Goal: Transaction & Acquisition: Purchase product/service

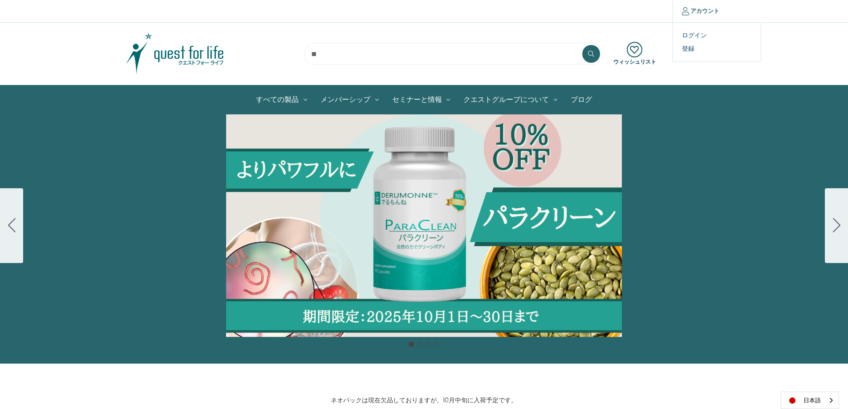
click at [706, 13] on link "アカウント" at bounding box center [700, 11] width 57 height 22
click at [696, 33] on link "ログイン" at bounding box center [717, 35] width 88 height 13
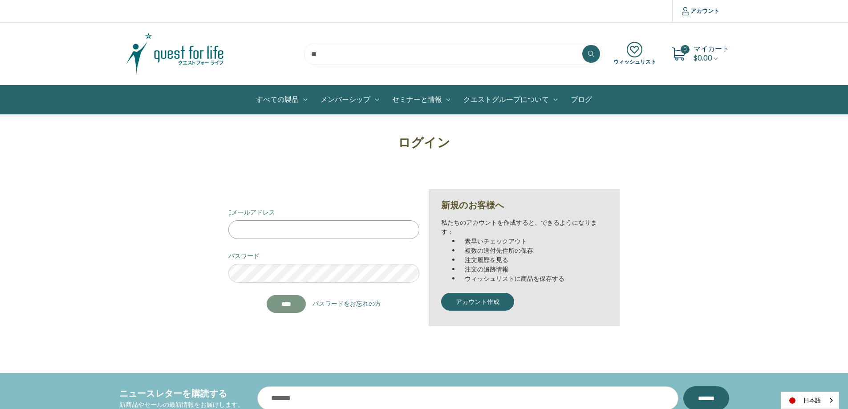
type input "**********"
click at [288, 302] on input "****" at bounding box center [286, 304] width 39 height 18
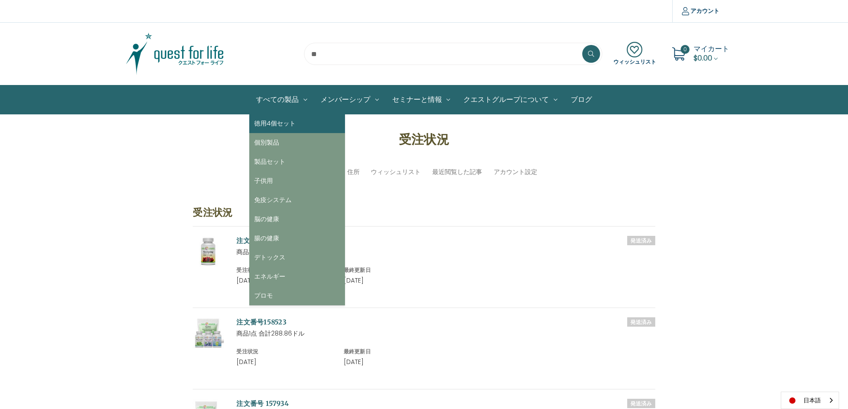
click at [288, 124] on link "徳用4個セット" at bounding box center [297, 123] width 96 height 19
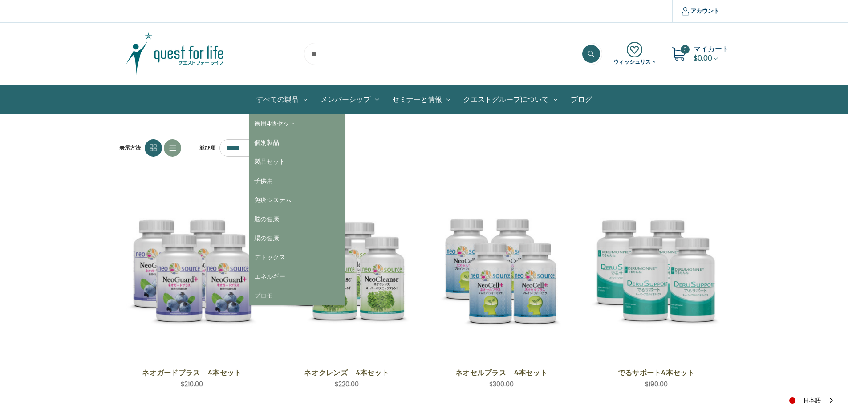
click at [304, 106] on link "すべての製品" at bounding box center [281, 99] width 65 height 28
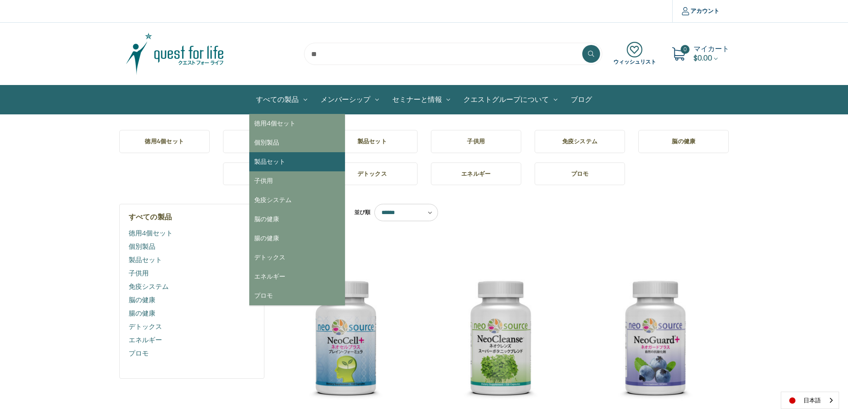
click at [284, 160] on link "製品セット" at bounding box center [297, 161] width 96 height 19
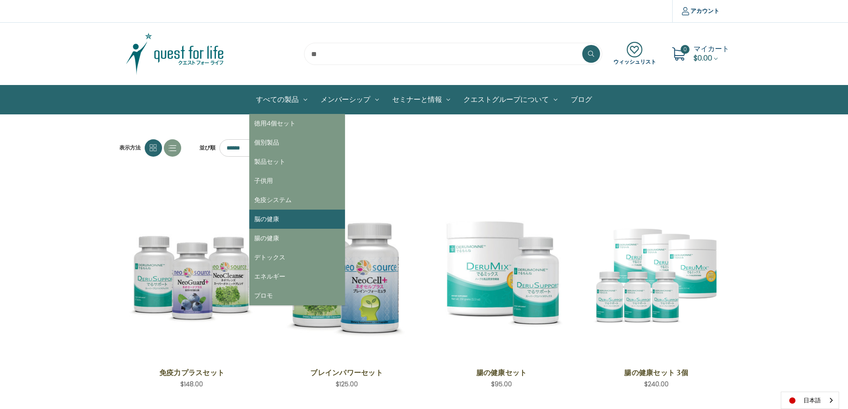
click at [275, 220] on link "脳の健康" at bounding box center [297, 219] width 96 height 19
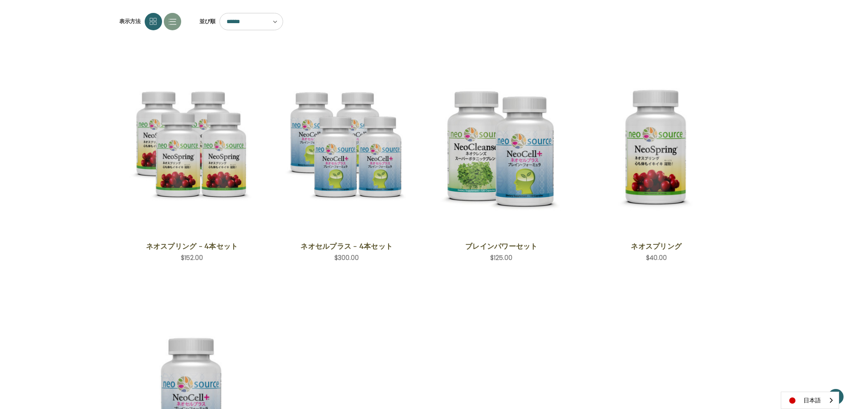
scroll to position [45, 0]
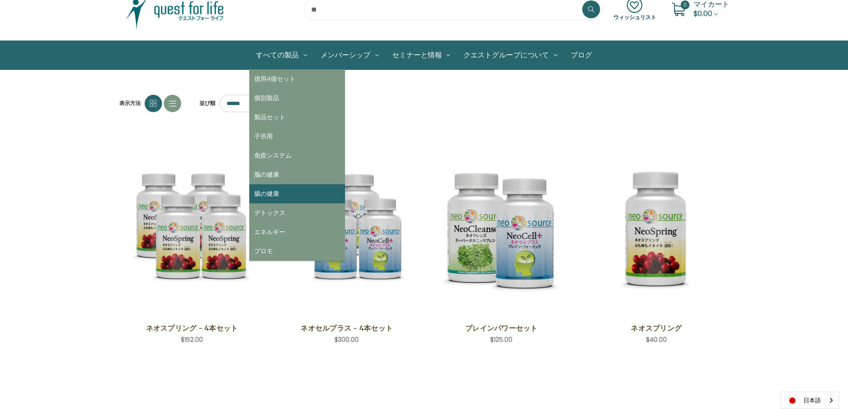
click at [285, 192] on link "腸の健康" at bounding box center [297, 193] width 96 height 19
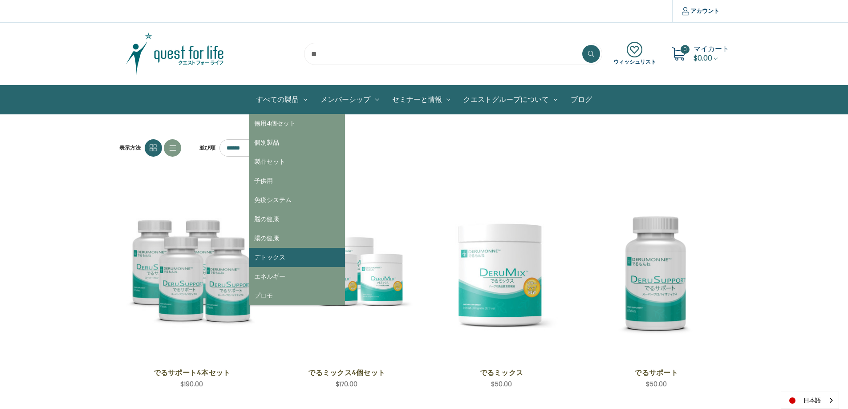
click at [292, 253] on link "デトックス" at bounding box center [297, 257] width 96 height 19
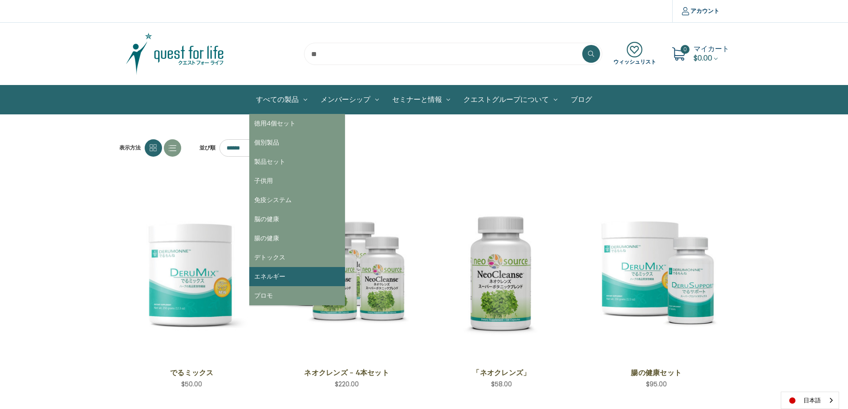
click at [284, 280] on link "エネルギー" at bounding box center [297, 276] width 96 height 19
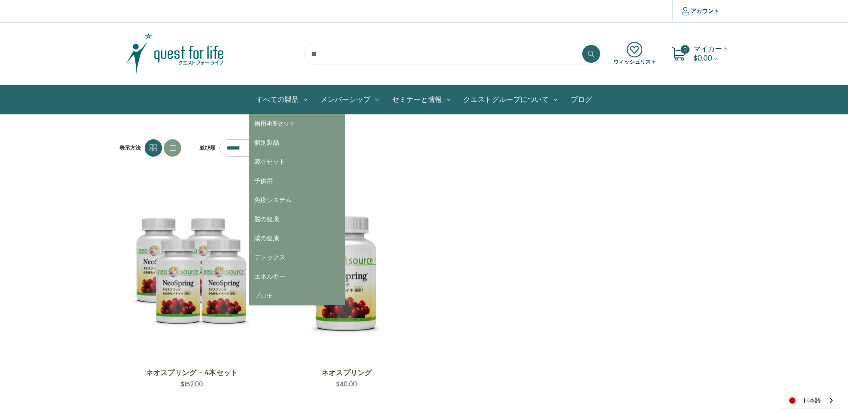
click at [309, 97] on link "すべての製品" at bounding box center [281, 99] width 65 height 28
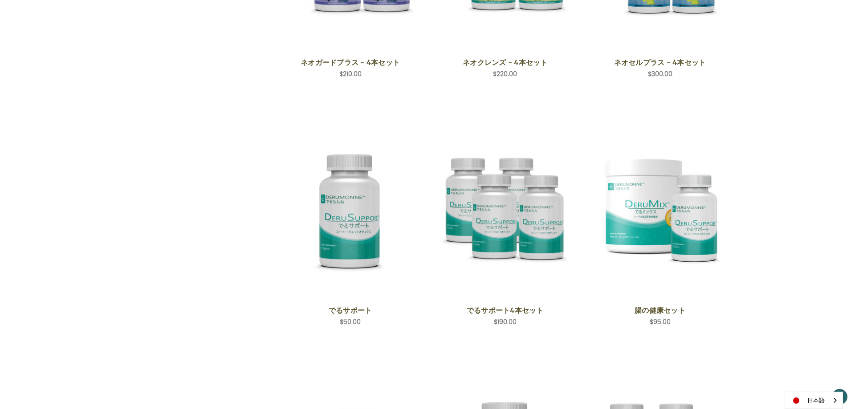
scroll to position [623, 0]
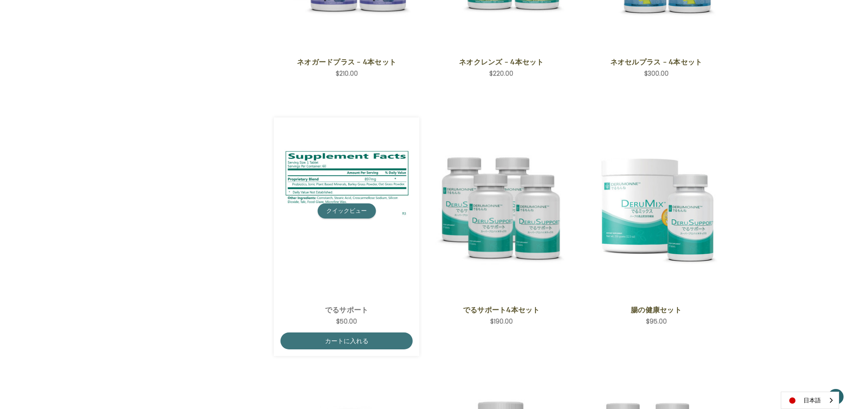
click at [353, 215] on button "クイックビュー" at bounding box center [346, 210] width 58 height 15
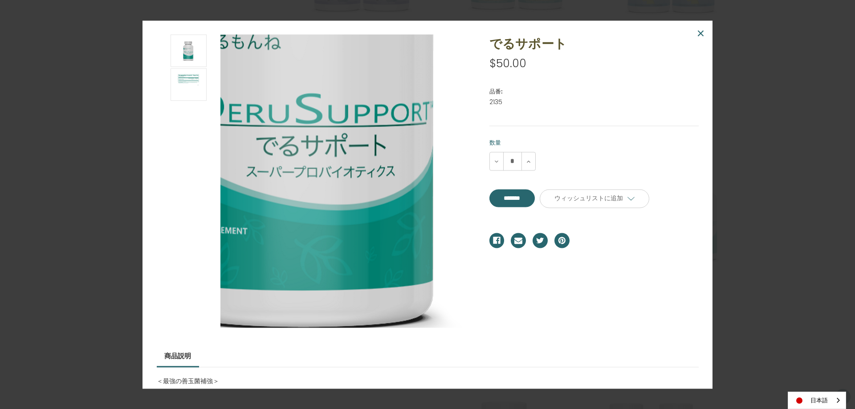
scroll to position [96, 0]
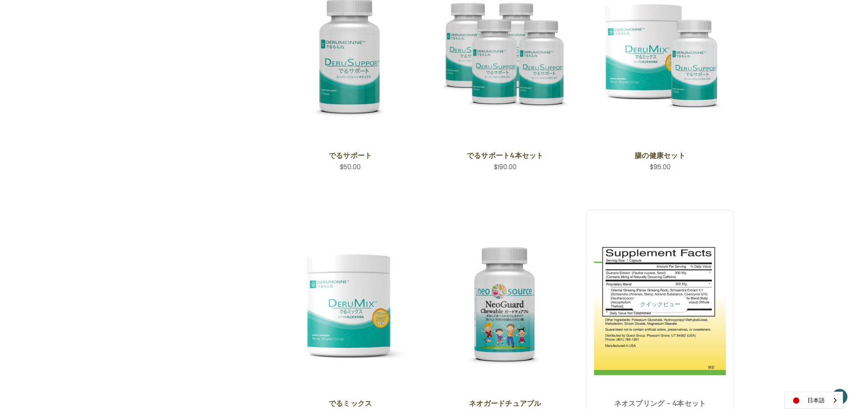
scroll to position [911, 0]
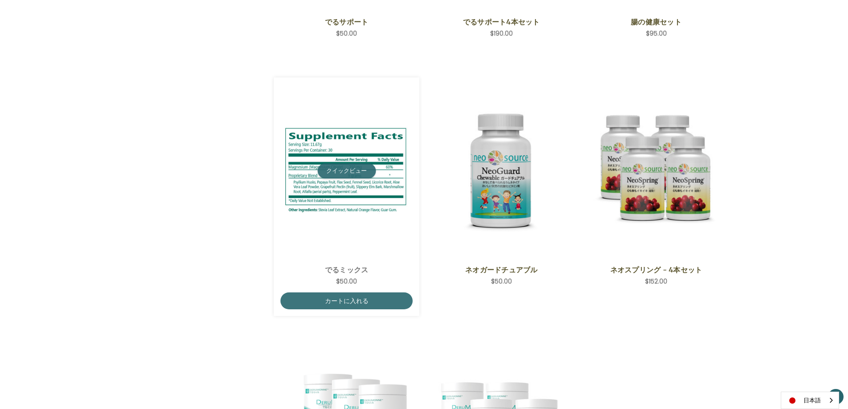
click at [343, 178] on button "クイックビュー" at bounding box center [346, 170] width 58 height 15
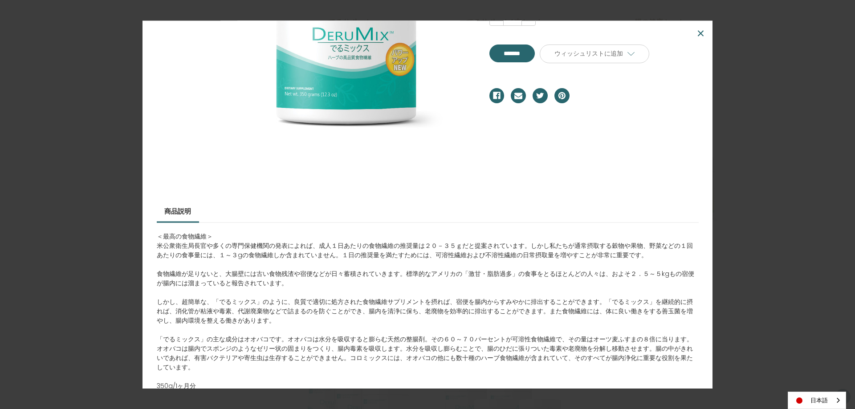
scroll to position [189, 0]
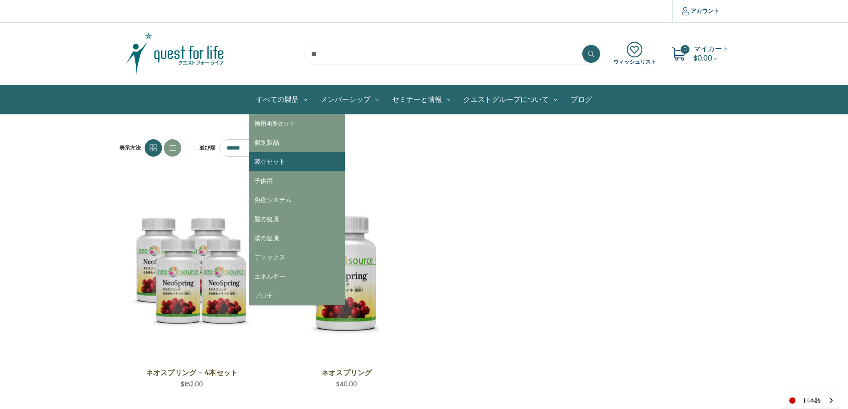
click at [281, 160] on link "製品セット" at bounding box center [297, 161] width 96 height 19
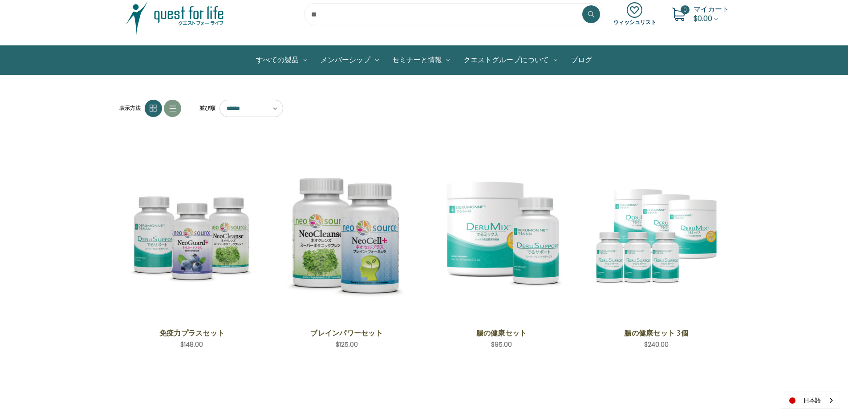
scroll to position [89, 0]
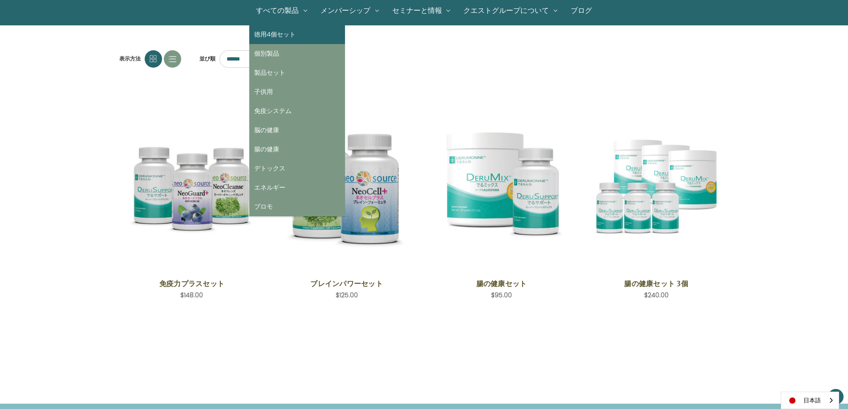
click at [289, 42] on link "徳用4個セット" at bounding box center [297, 34] width 96 height 19
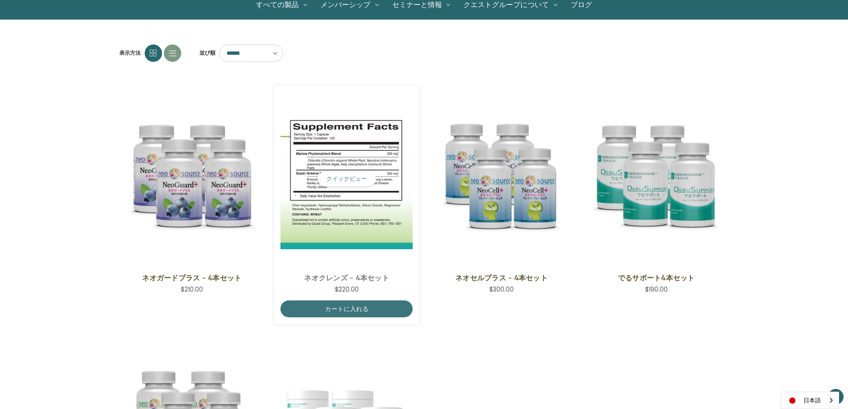
scroll to position [45, 0]
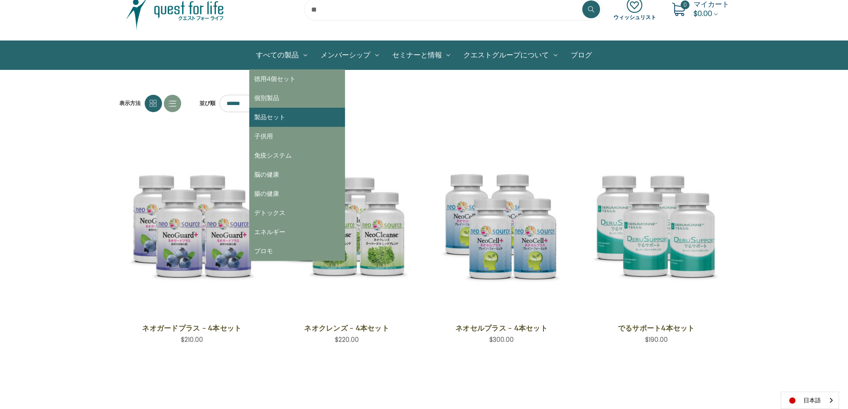
click at [277, 110] on link "製品セット" at bounding box center [297, 117] width 96 height 19
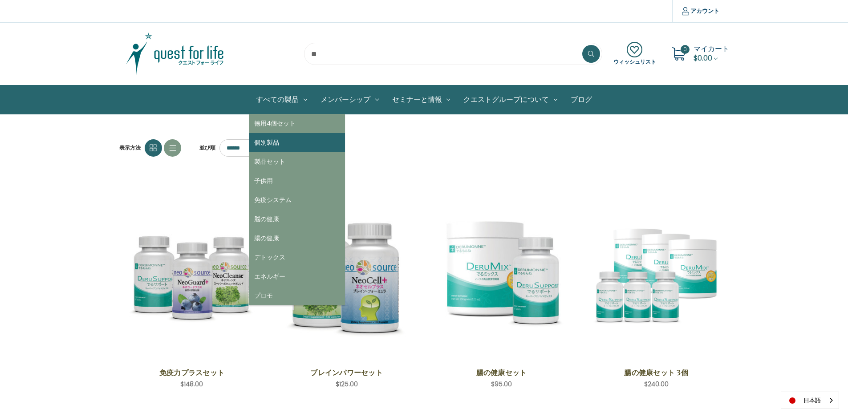
click at [282, 144] on link "個別製品" at bounding box center [297, 142] width 96 height 19
click at [272, 145] on link "個別製品" at bounding box center [297, 142] width 96 height 19
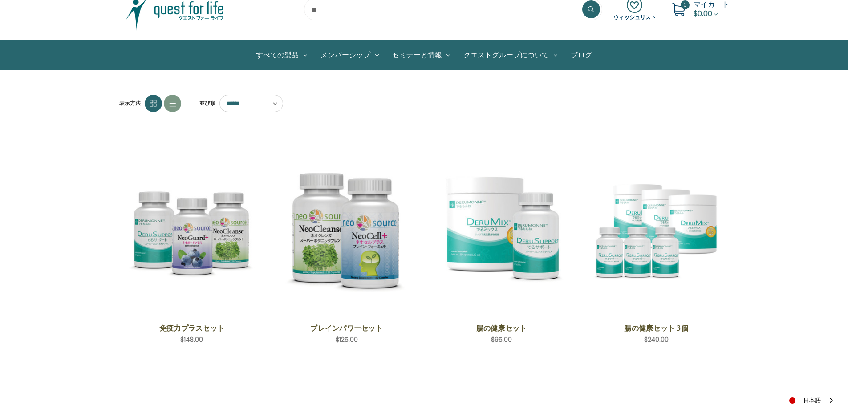
scroll to position [16, 0]
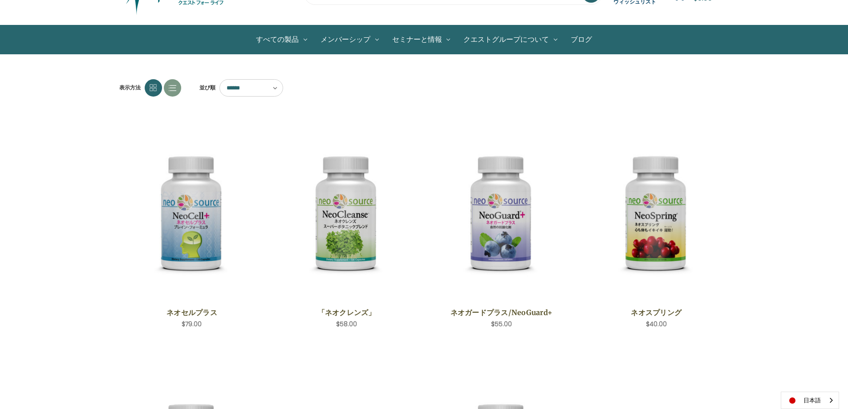
scroll to position [45, 0]
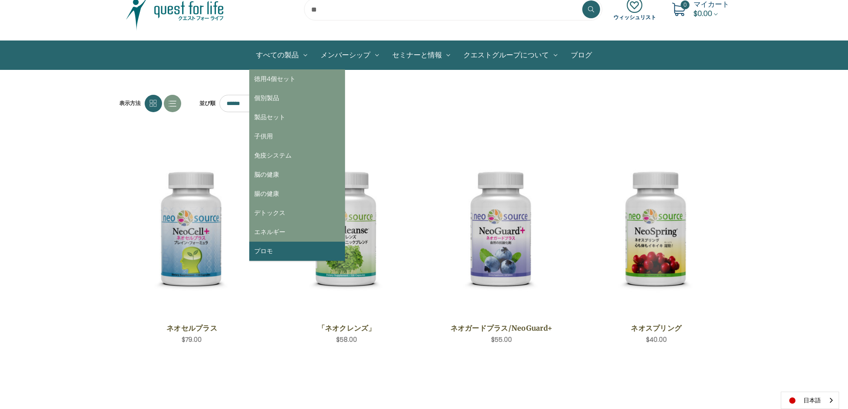
click at [260, 249] on link "プロモ" at bounding box center [297, 251] width 96 height 19
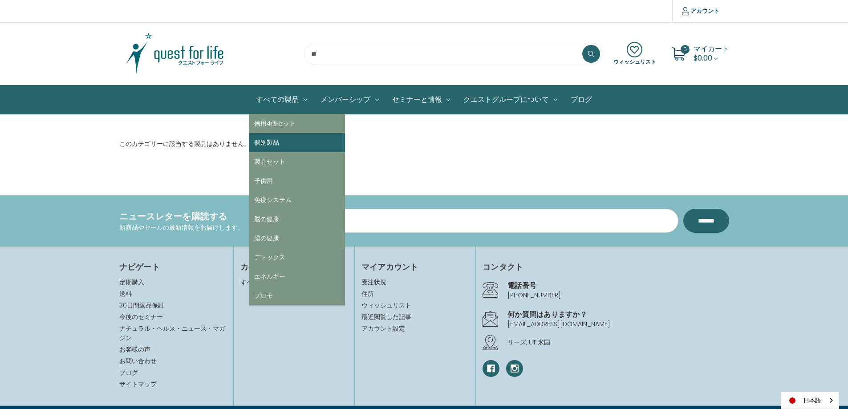
click at [263, 145] on link "個別製品" at bounding box center [297, 142] width 96 height 19
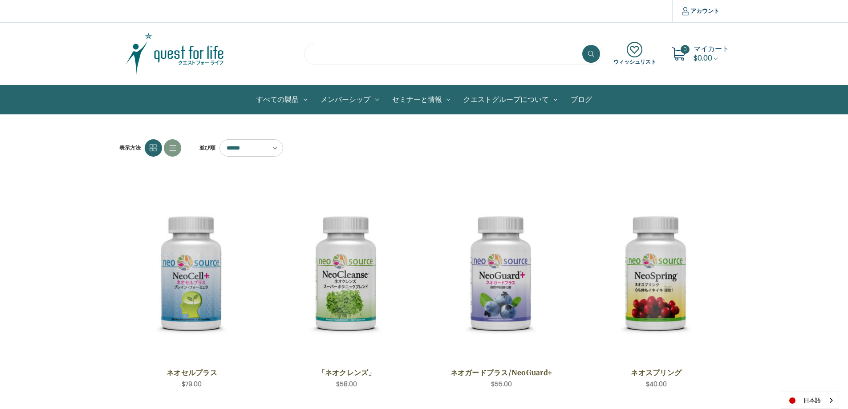
click at [335, 57] on input "search" at bounding box center [453, 54] width 298 height 22
type input "*"
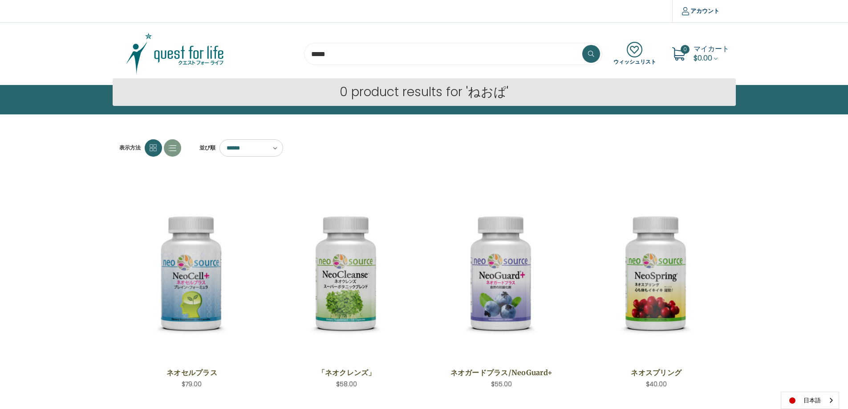
click at [363, 50] on input "*****" at bounding box center [453, 54] width 298 height 22
type input "*****"
click at [582, 45] on button at bounding box center [591, 54] width 18 height 18
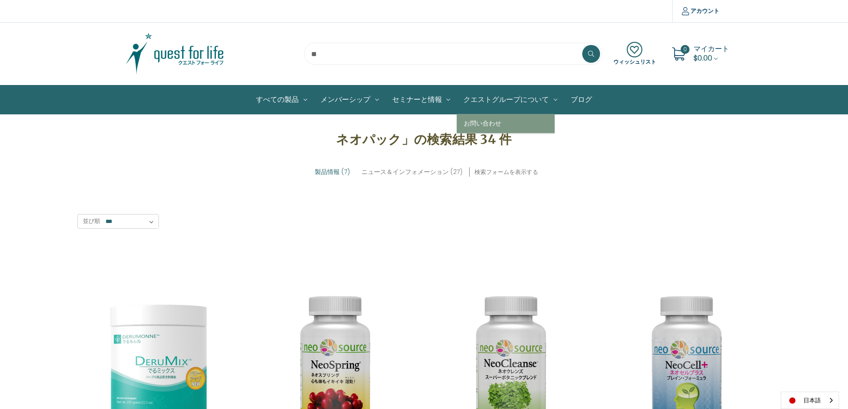
click at [522, 100] on link "クエストグループについて" at bounding box center [510, 99] width 107 height 28
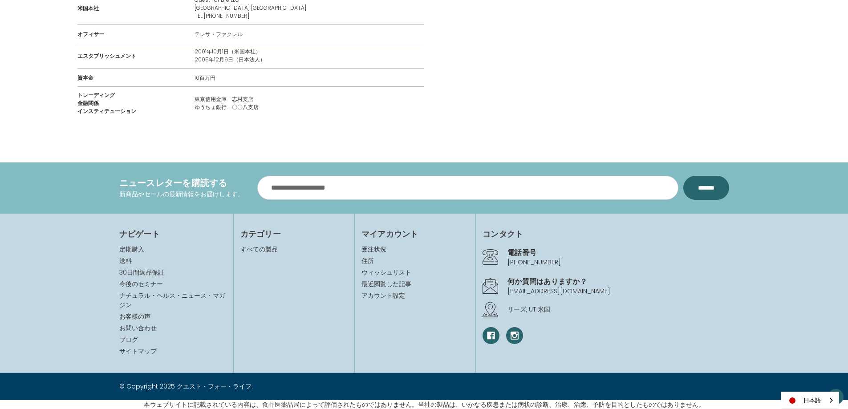
scroll to position [1031, 0]
click at [383, 250] on link "受注状況" at bounding box center [415, 248] width 107 height 9
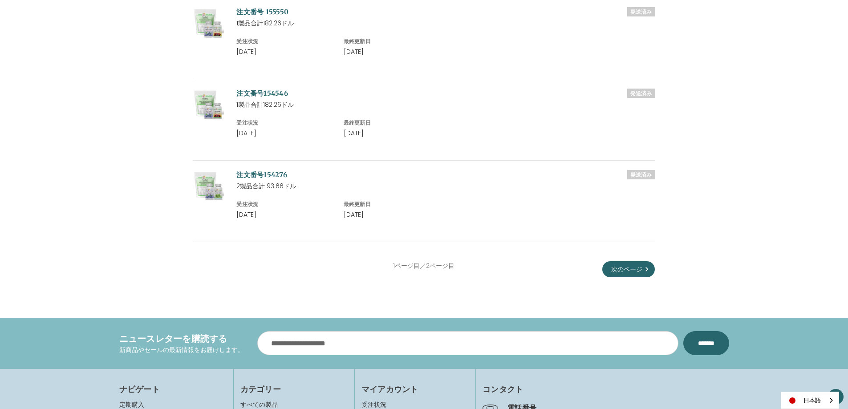
scroll to position [802, 0]
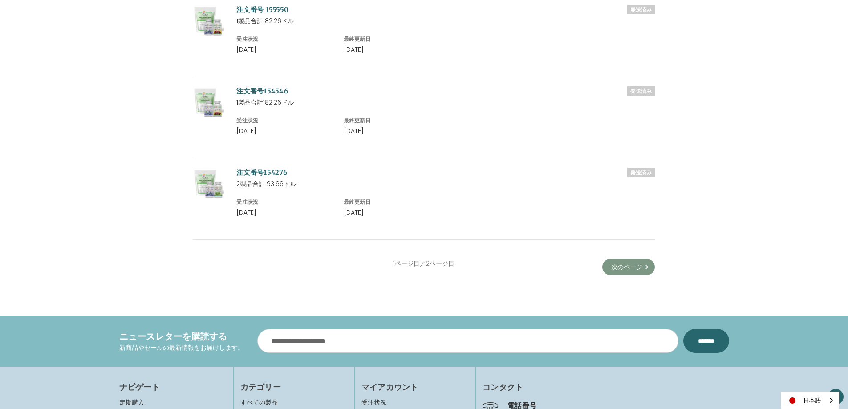
click at [615, 259] on link "次のページ" at bounding box center [628, 267] width 53 height 16
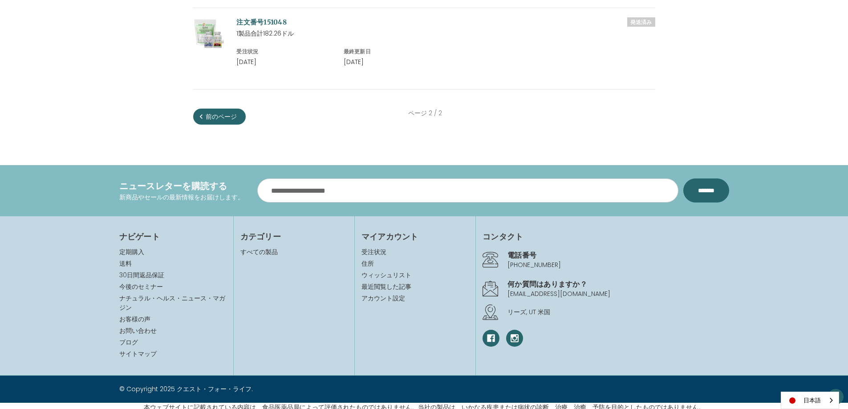
scroll to position [548, 0]
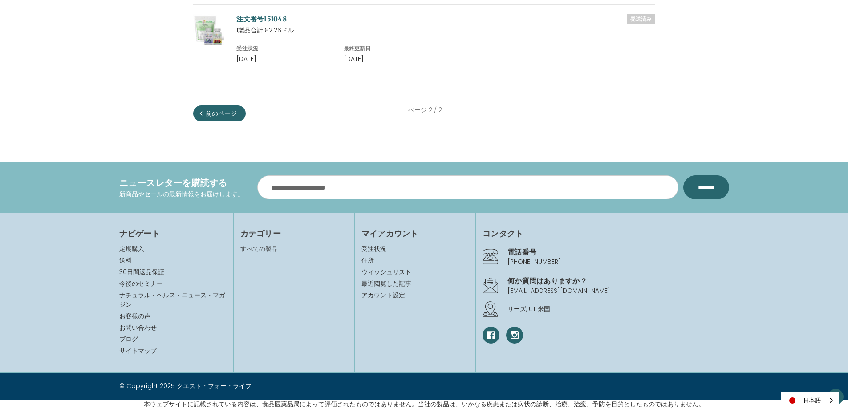
click at [261, 248] on link "すべての製品" at bounding box center [258, 248] width 37 height 9
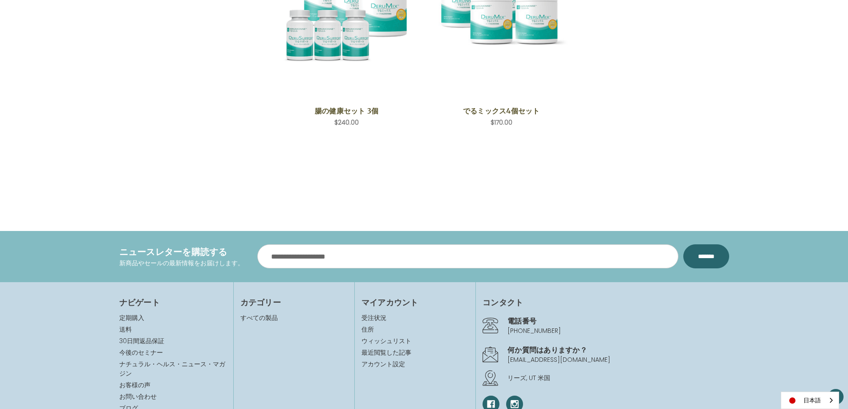
scroll to position [1387, 0]
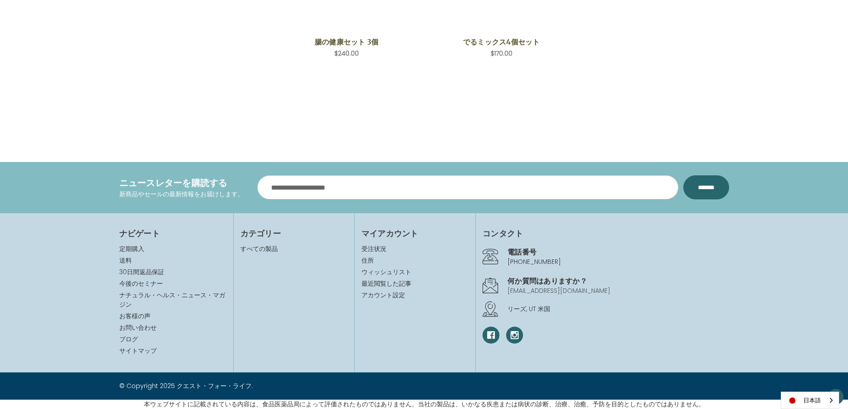
click at [541, 294] on link "[EMAIL_ADDRESS][DOMAIN_NAME]" at bounding box center [559, 290] width 103 height 9
click at [540, 289] on link "post@questgrp.jp" at bounding box center [559, 290] width 103 height 9
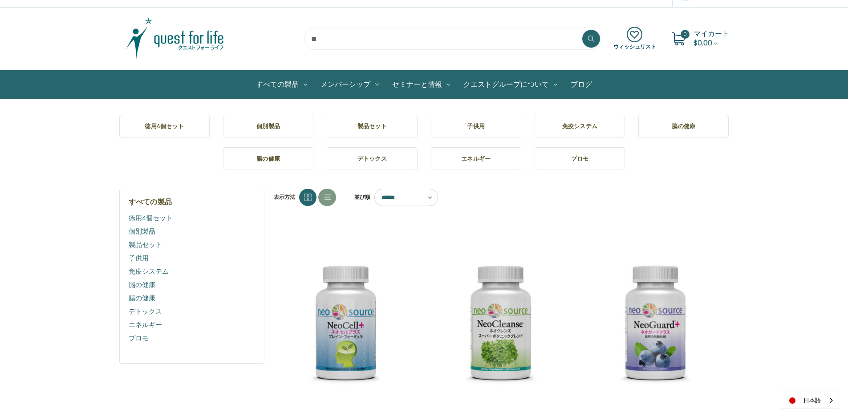
scroll to position [7, 0]
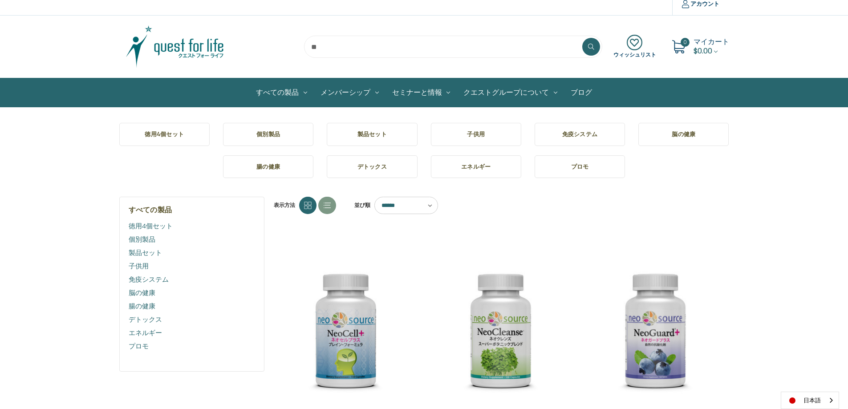
click at [587, 138] on h5 "免疫システム" at bounding box center [580, 134] width 76 height 9
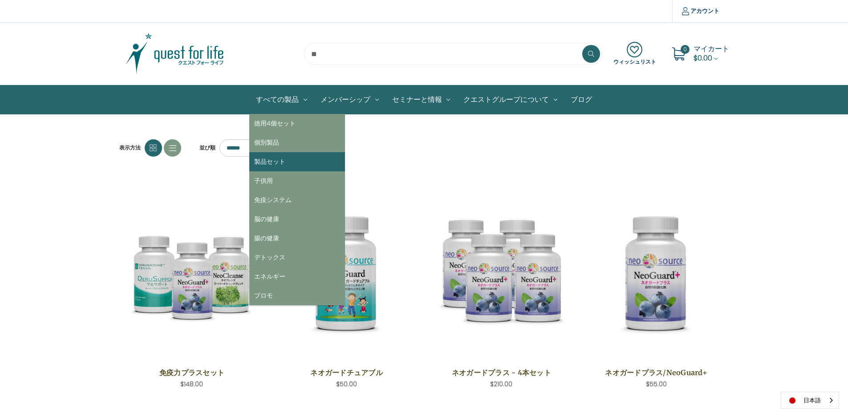
click at [278, 152] on link "製品セット" at bounding box center [297, 161] width 96 height 19
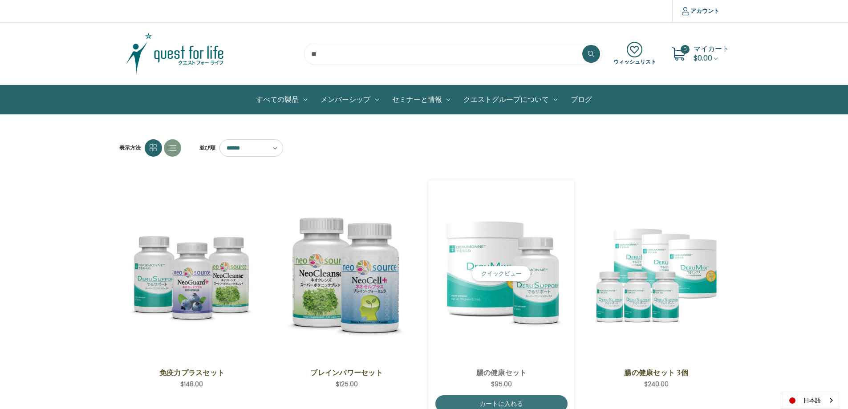
scroll to position [89, 0]
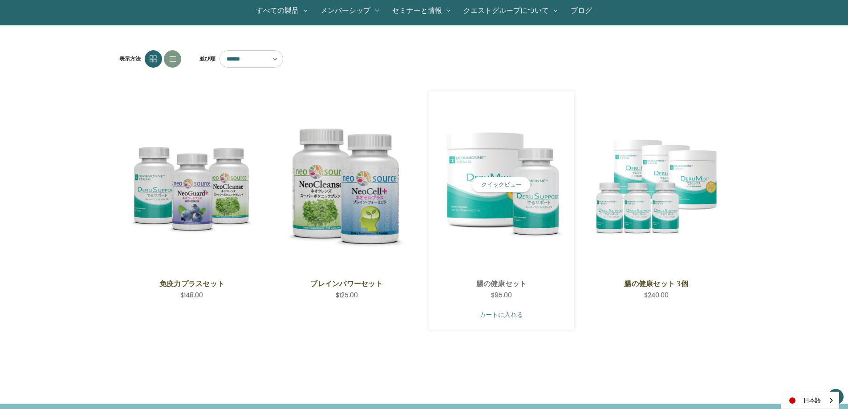
click at [531, 311] on link "カートに入れる" at bounding box center [501, 314] width 132 height 17
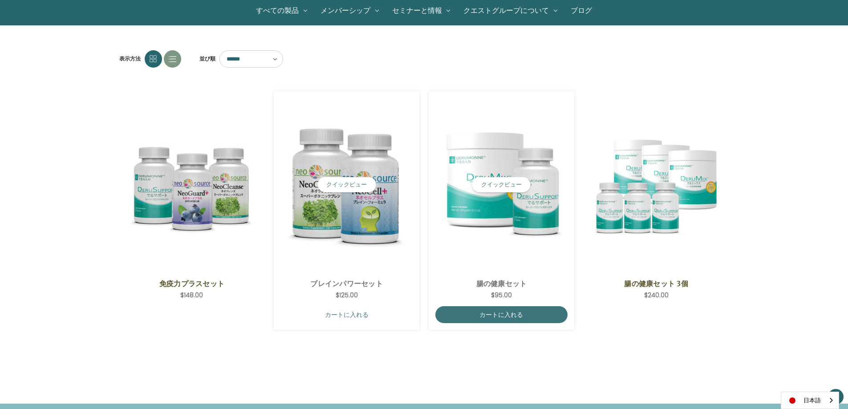
click at [351, 311] on link "カートに入れる" at bounding box center [347, 314] width 132 height 17
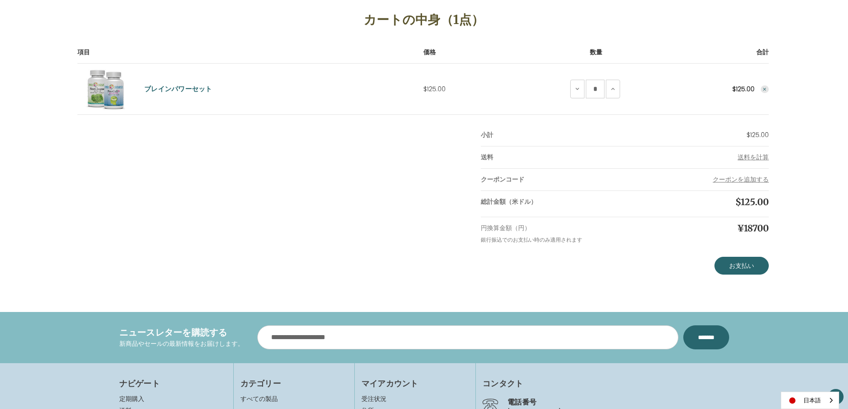
scroll to position [134, 0]
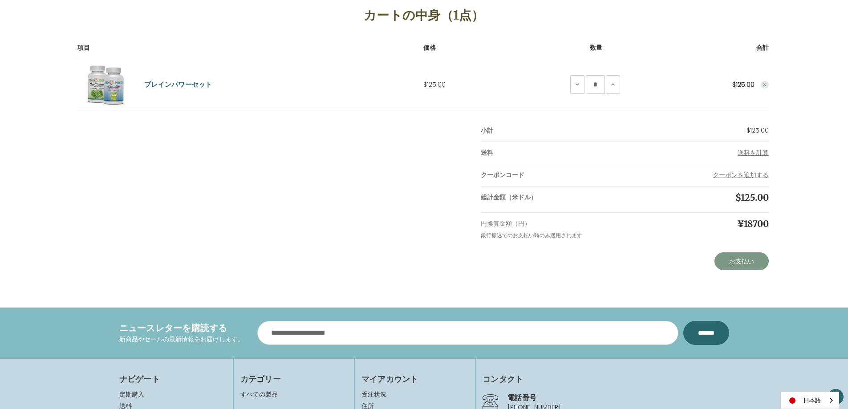
click at [746, 263] on link "お支払い" at bounding box center [742, 261] width 54 height 18
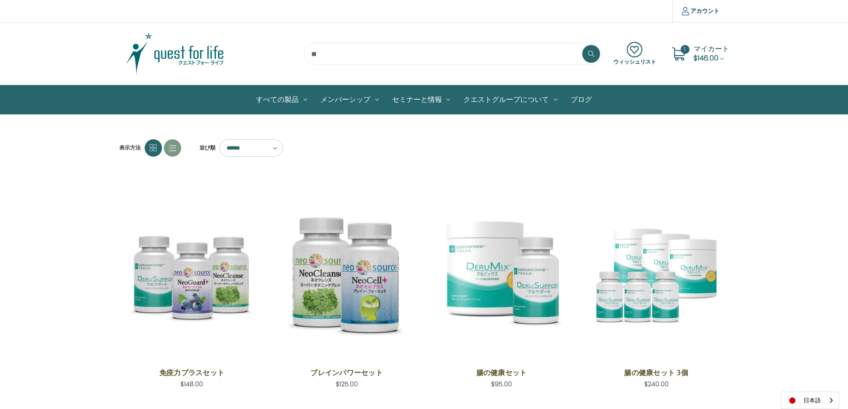
click at [684, 53] on span "1" at bounding box center [685, 49] width 9 height 9
click at [718, 57] on span "$146.00" at bounding box center [706, 58] width 25 height 10
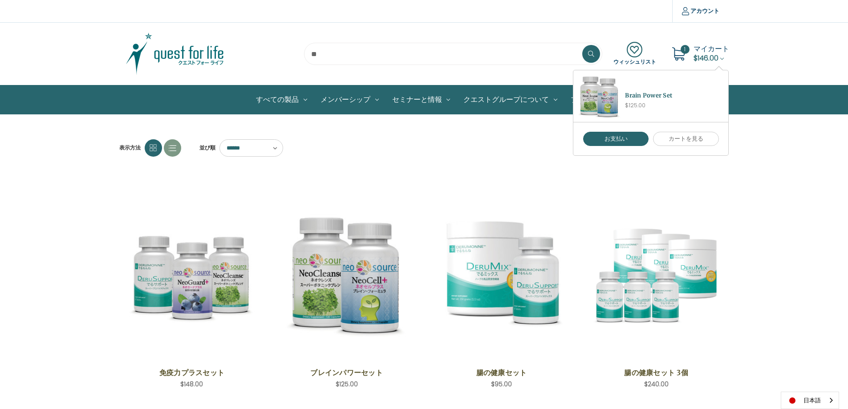
click at [531, 153] on div "表示方法 並び順 ****** ****** ****** ****** ***** ******* **** ****" at bounding box center [424, 147] width 623 height 17
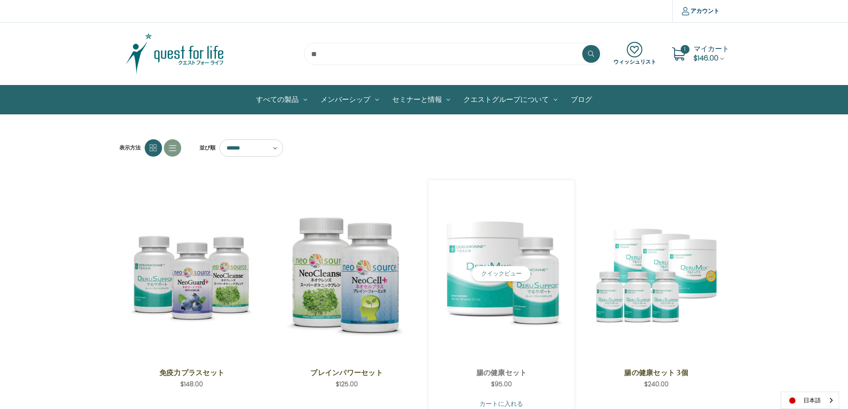
click at [500, 403] on link "カートに入れる" at bounding box center [501, 403] width 132 height 17
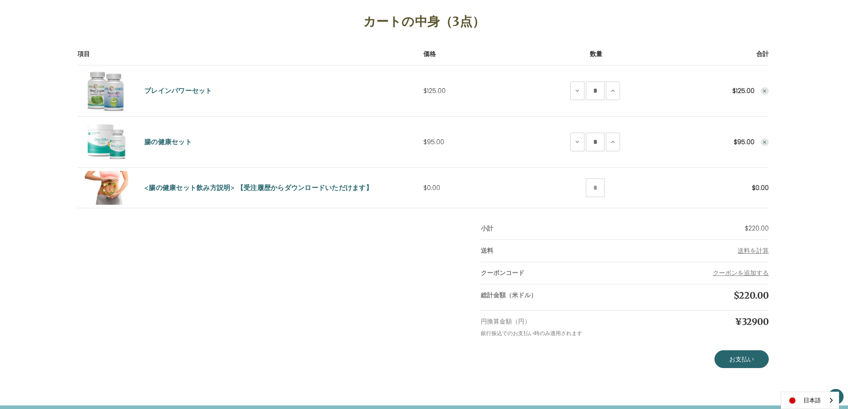
scroll to position [178, 0]
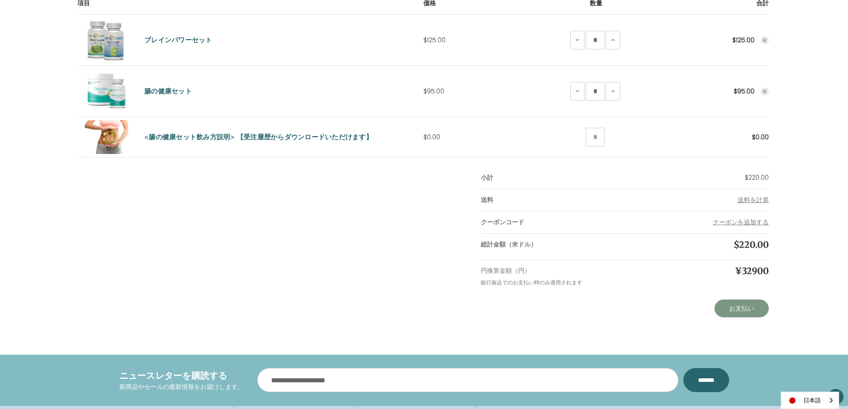
click at [738, 306] on link "お支払い" at bounding box center [742, 309] width 54 height 18
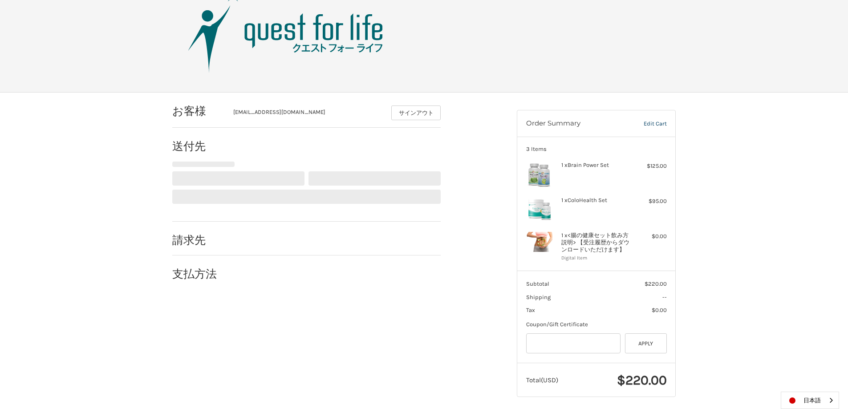
scroll to position [37, 0]
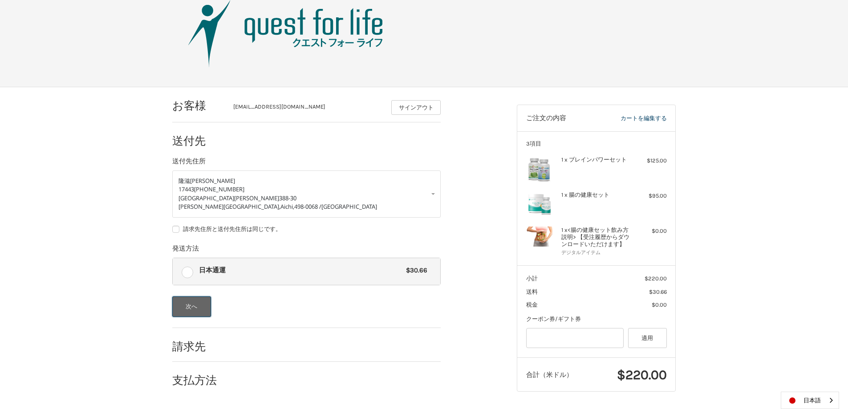
click at [199, 307] on button "次へ" at bounding box center [191, 307] width 39 height 20
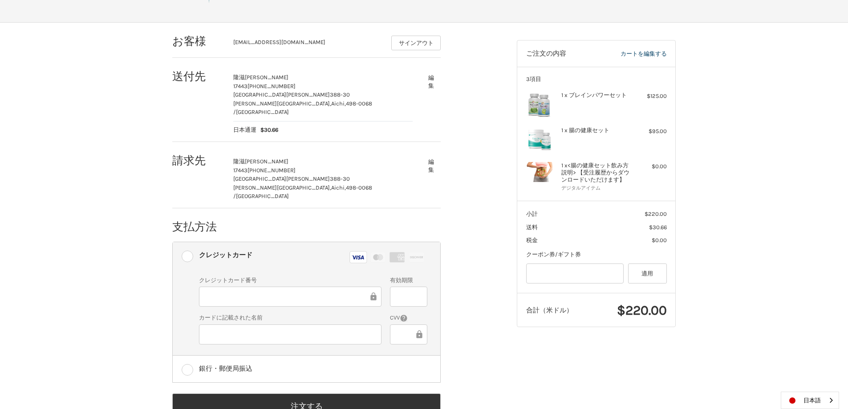
scroll to position [115, 0]
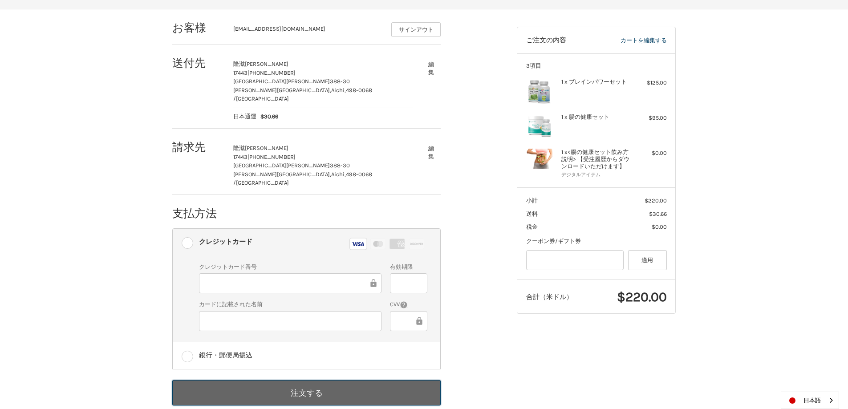
click at [316, 382] on button "注文する" at bounding box center [306, 392] width 269 height 25
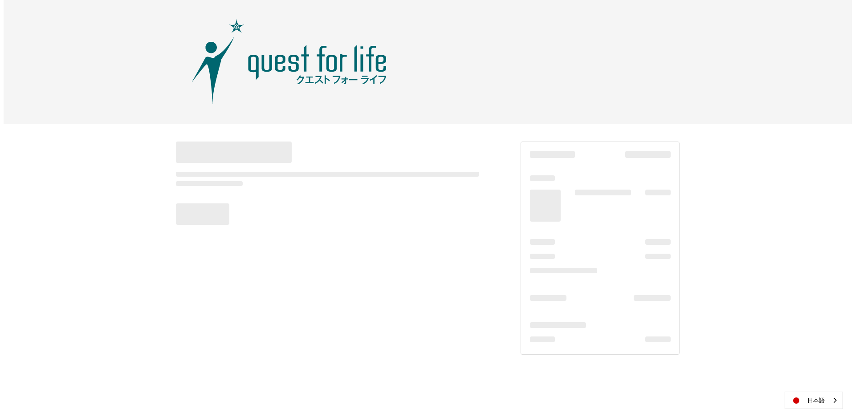
scroll to position [0, 0]
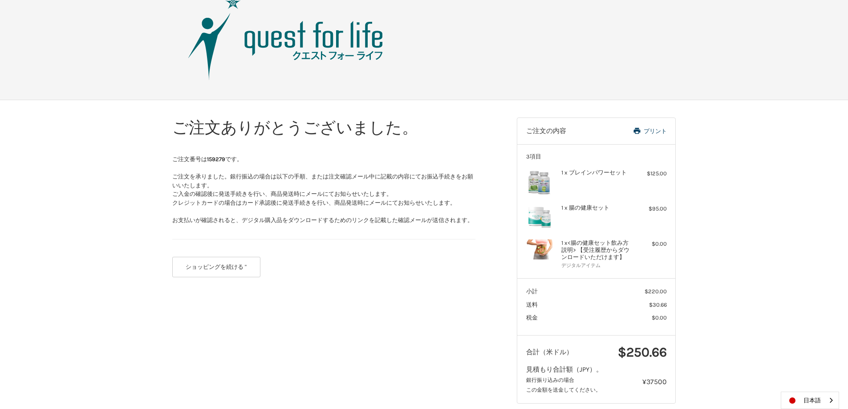
scroll to position [36, 0]
